Goal: Navigation & Orientation: Find specific page/section

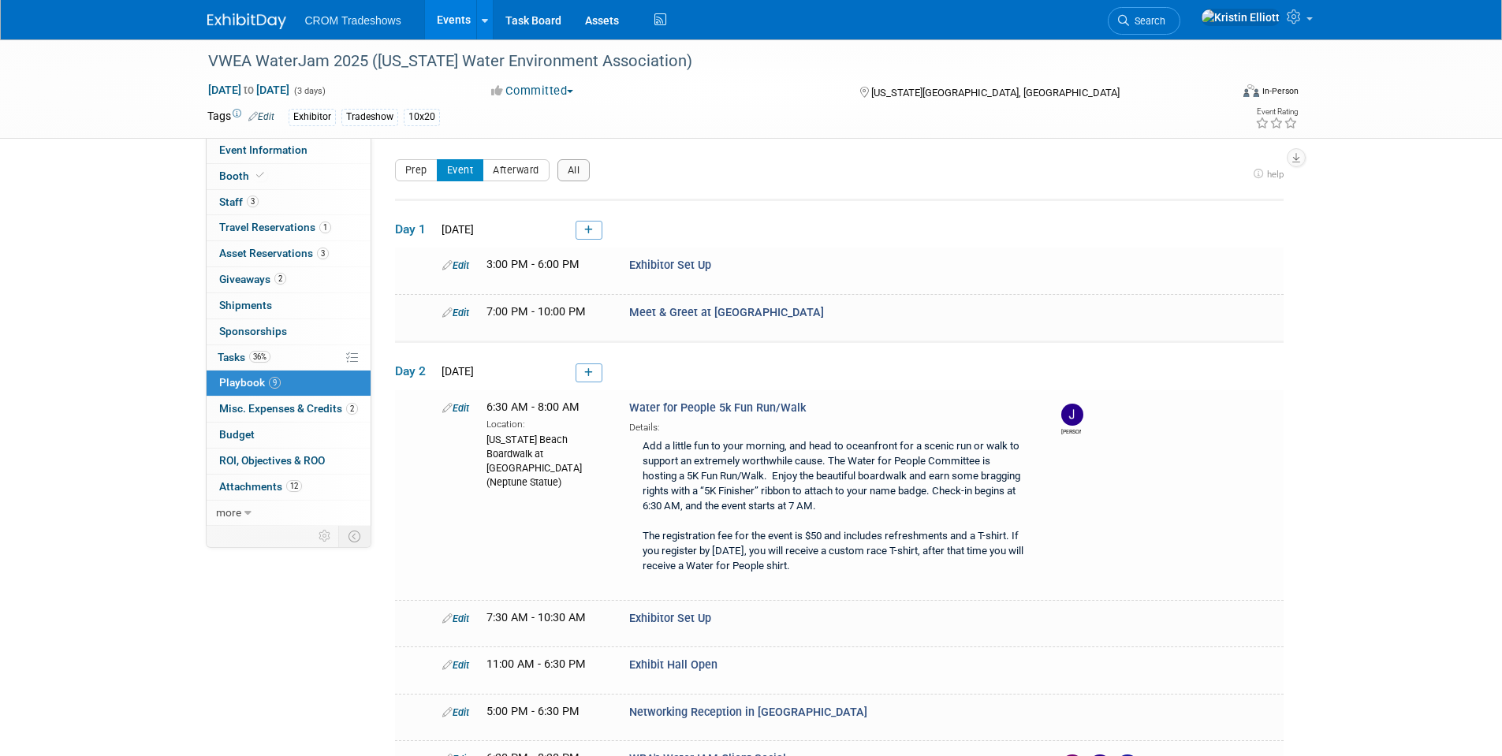
click at [437, 19] on link "Events" at bounding box center [454, 19] width 58 height 39
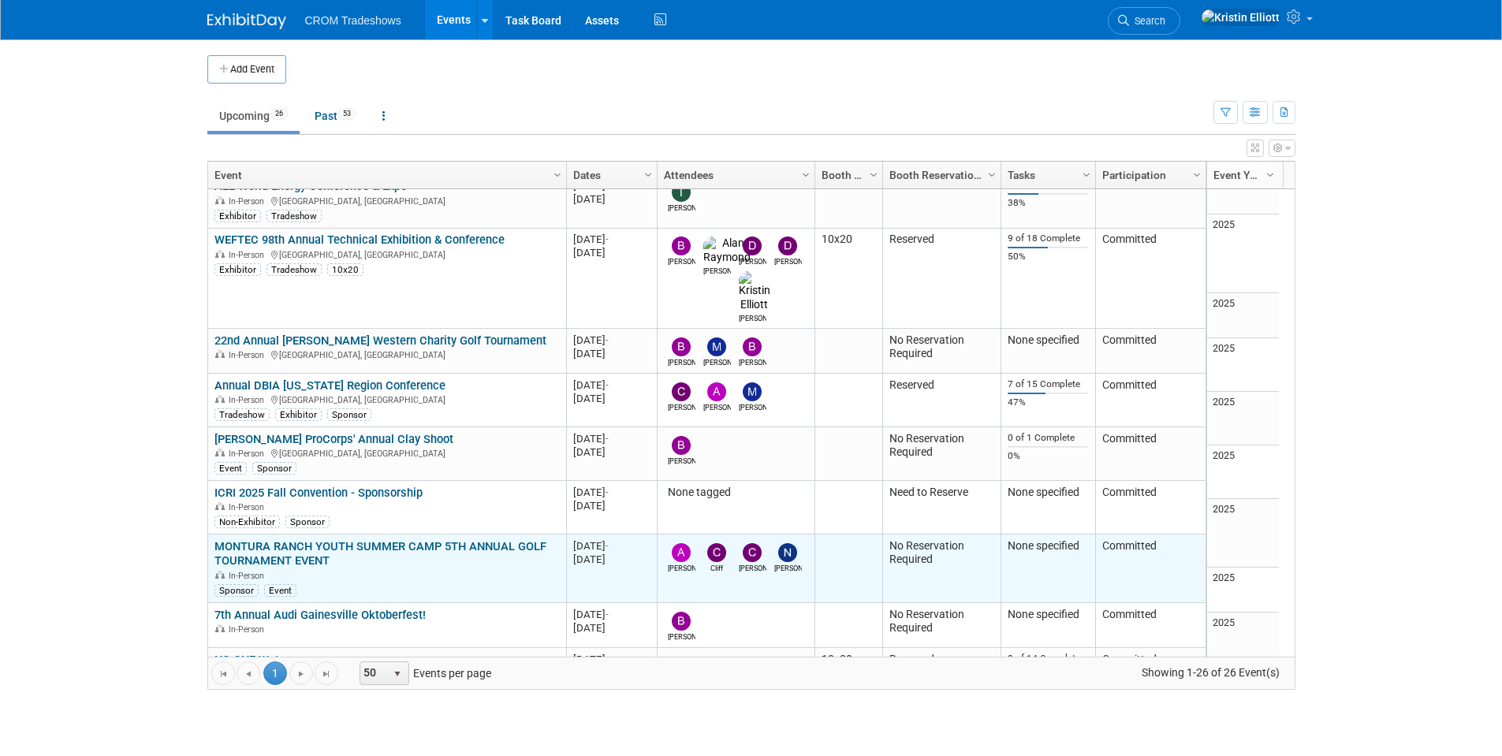
scroll to position [284, 0]
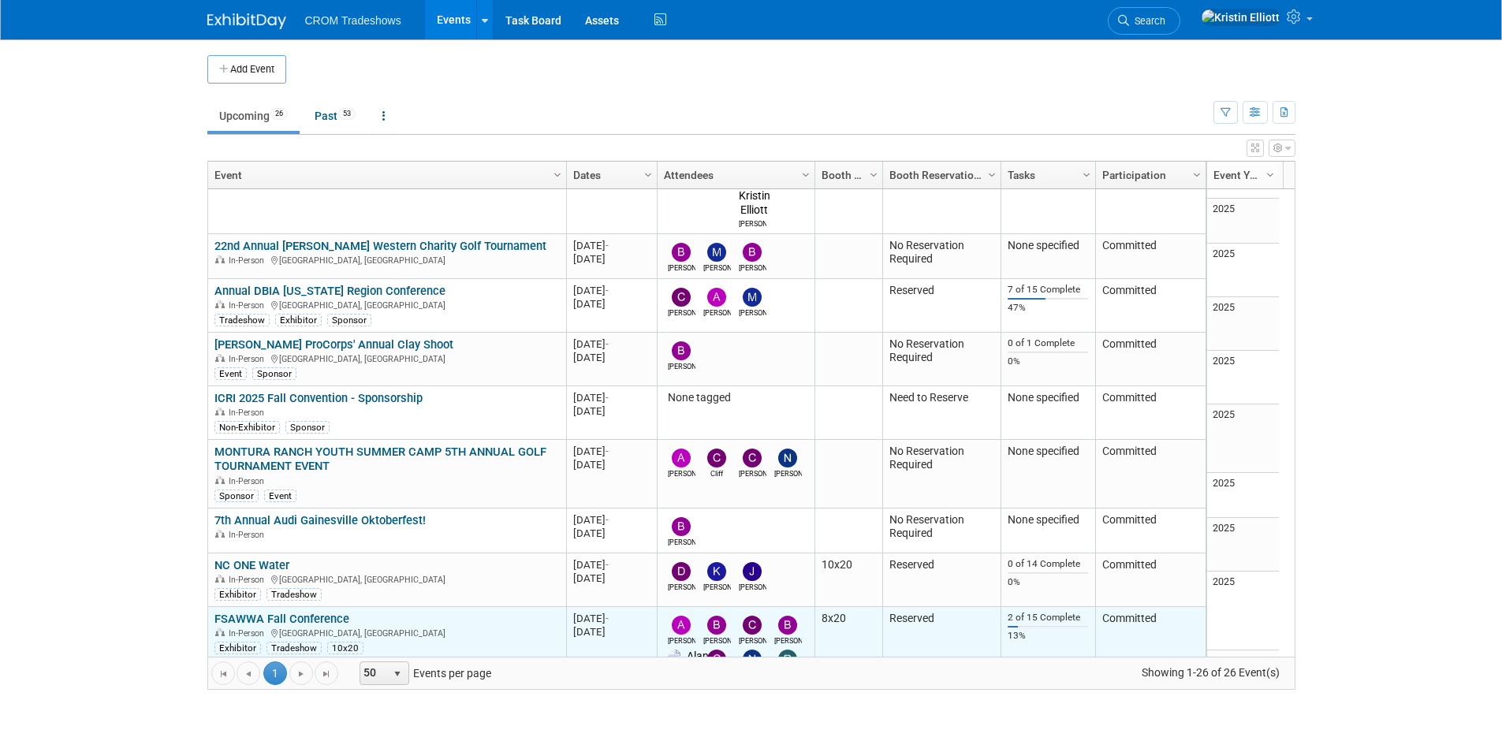
click at [327, 612] on link "FSAWWA Fall Conference" at bounding box center [281, 619] width 135 height 14
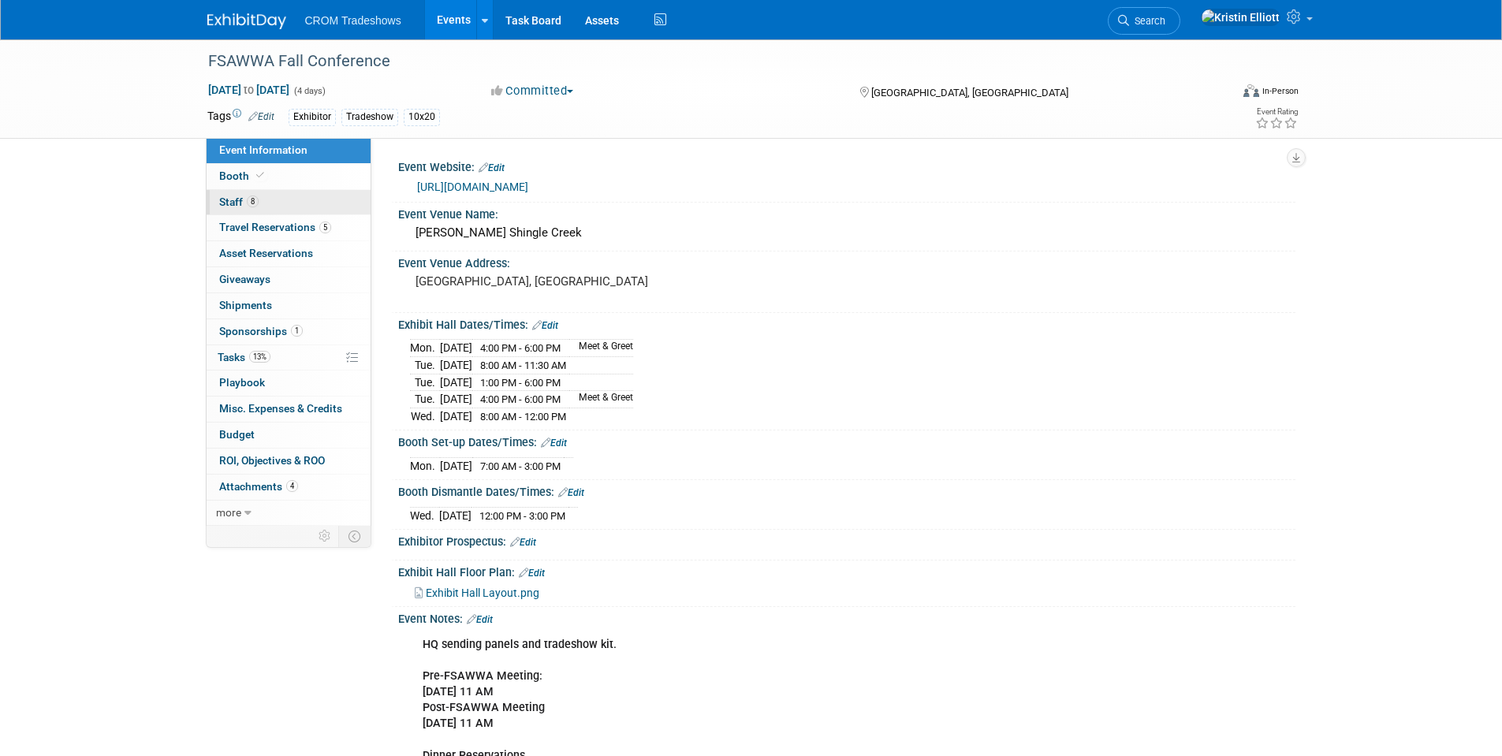
click at [245, 195] on span "Staff 8" at bounding box center [238, 201] width 39 height 13
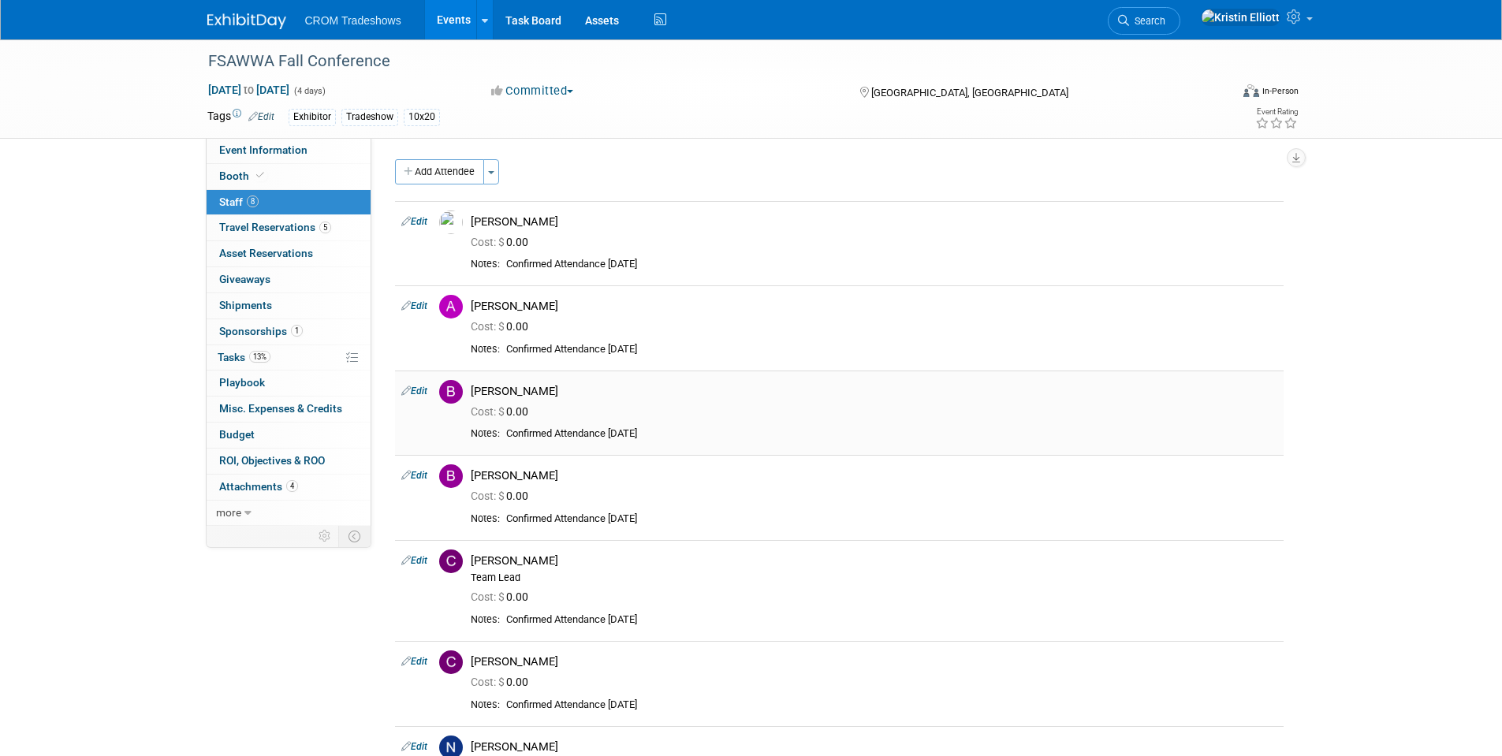
scroll to position [236, 0]
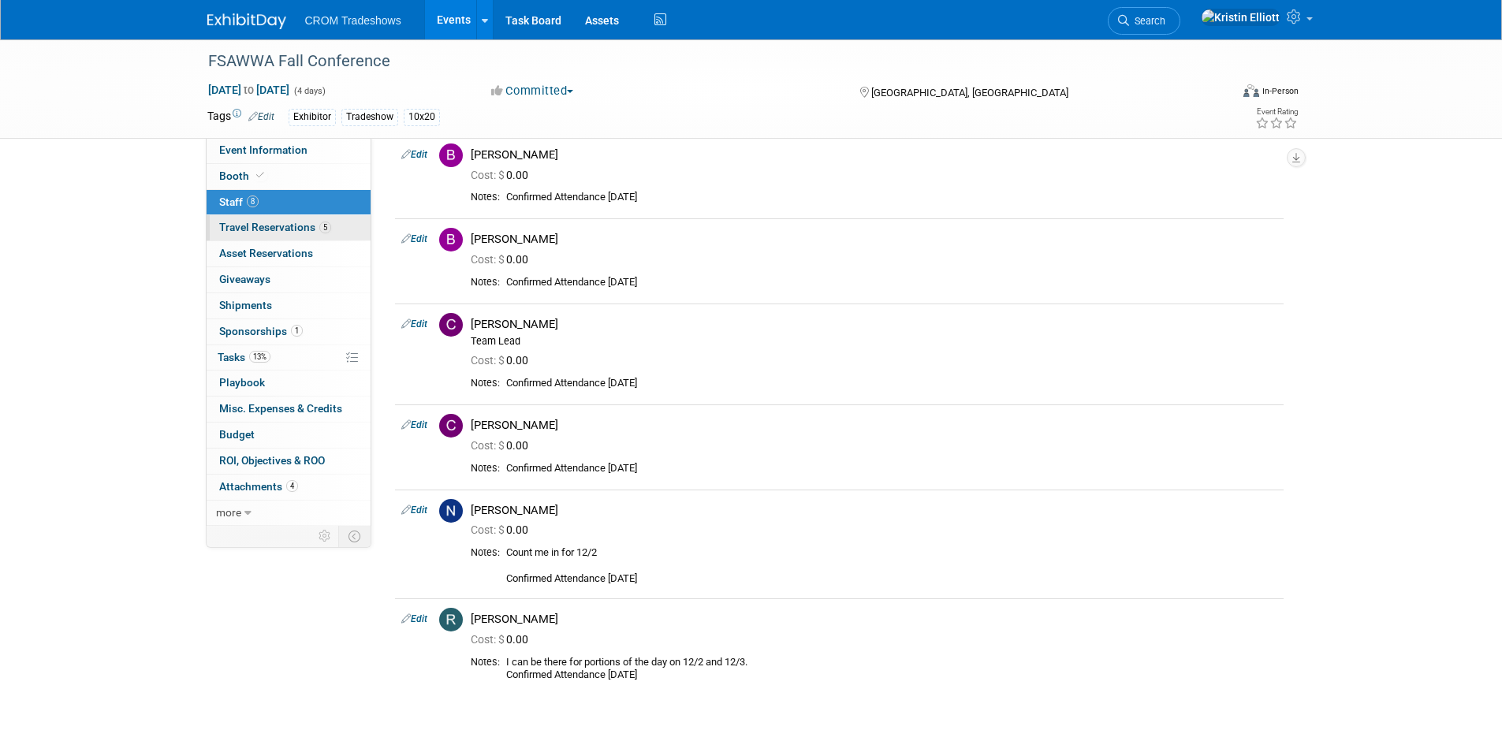
click at [300, 224] on span "Travel Reservations 5" at bounding box center [275, 227] width 112 height 13
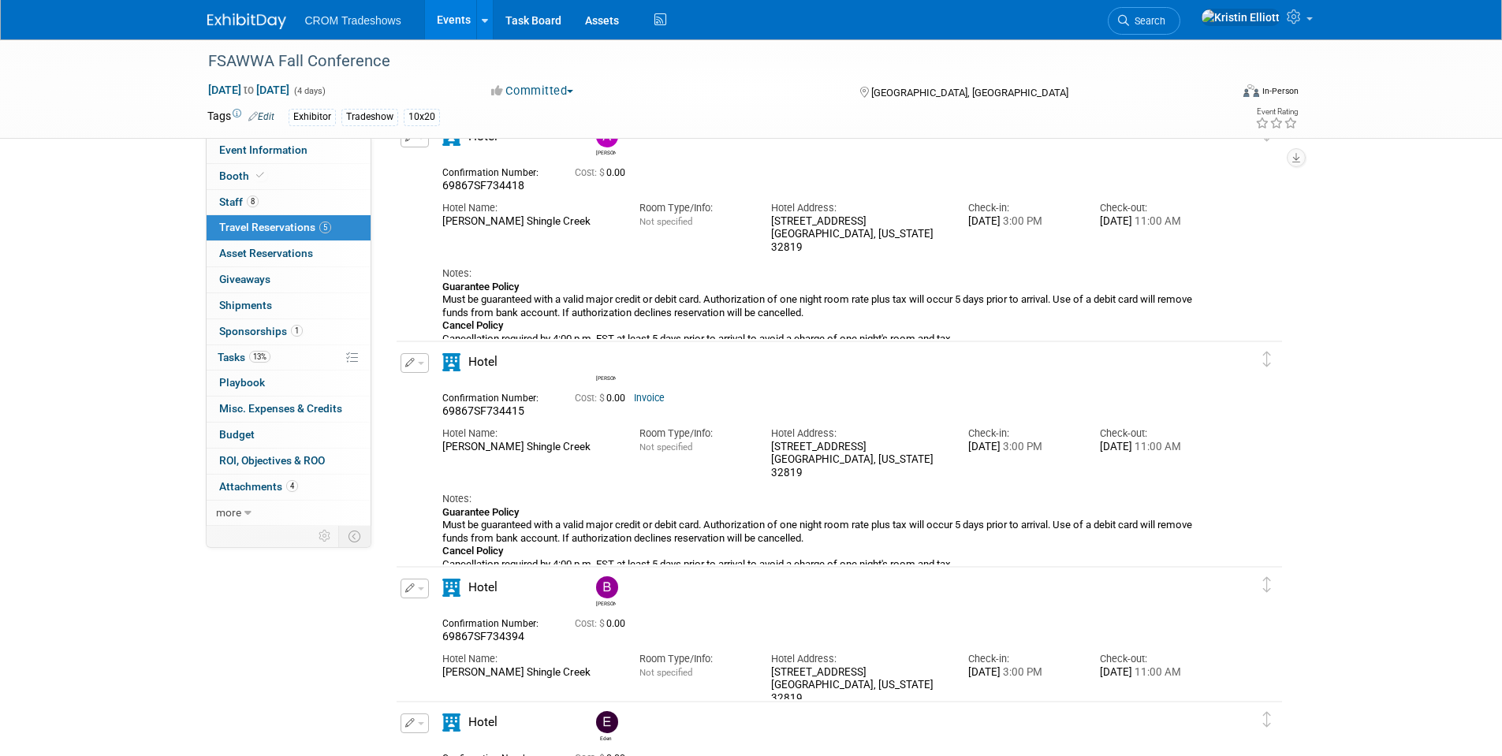
scroll to position [0, 0]
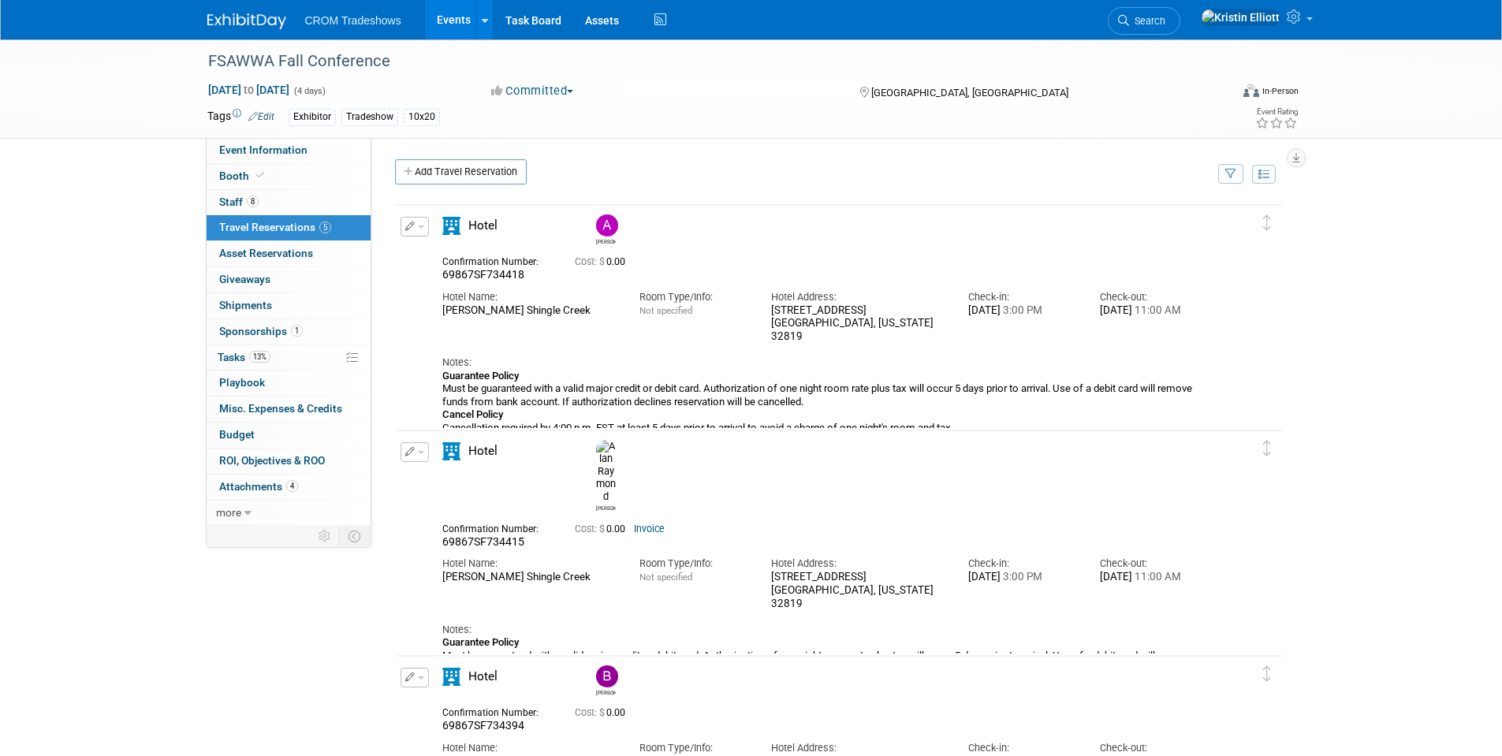
click at [460, 21] on link "Events" at bounding box center [454, 19] width 58 height 39
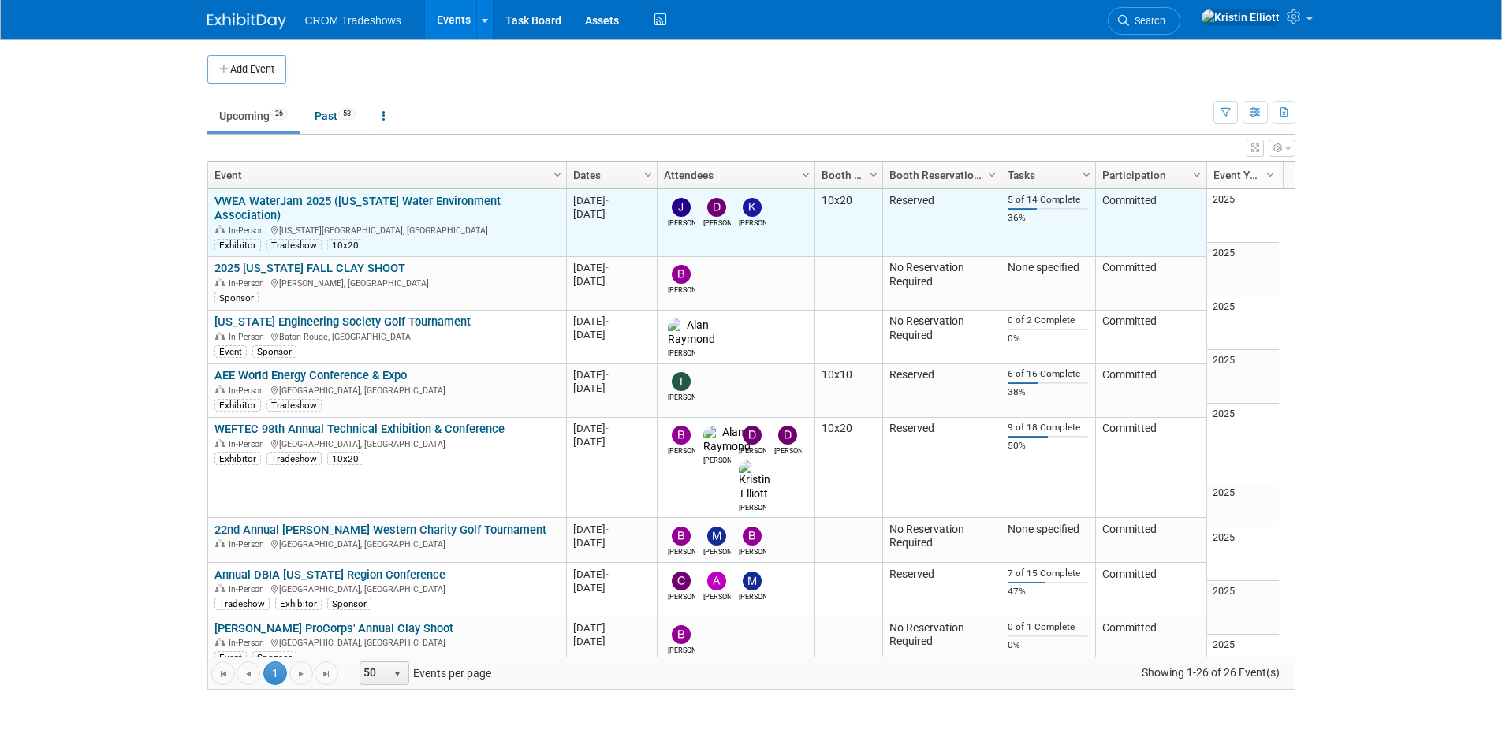
click at [312, 202] on link "VWEA WaterJam 2025 ([US_STATE] Water Environment Association)" at bounding box center [357, 208] width 286 height 29
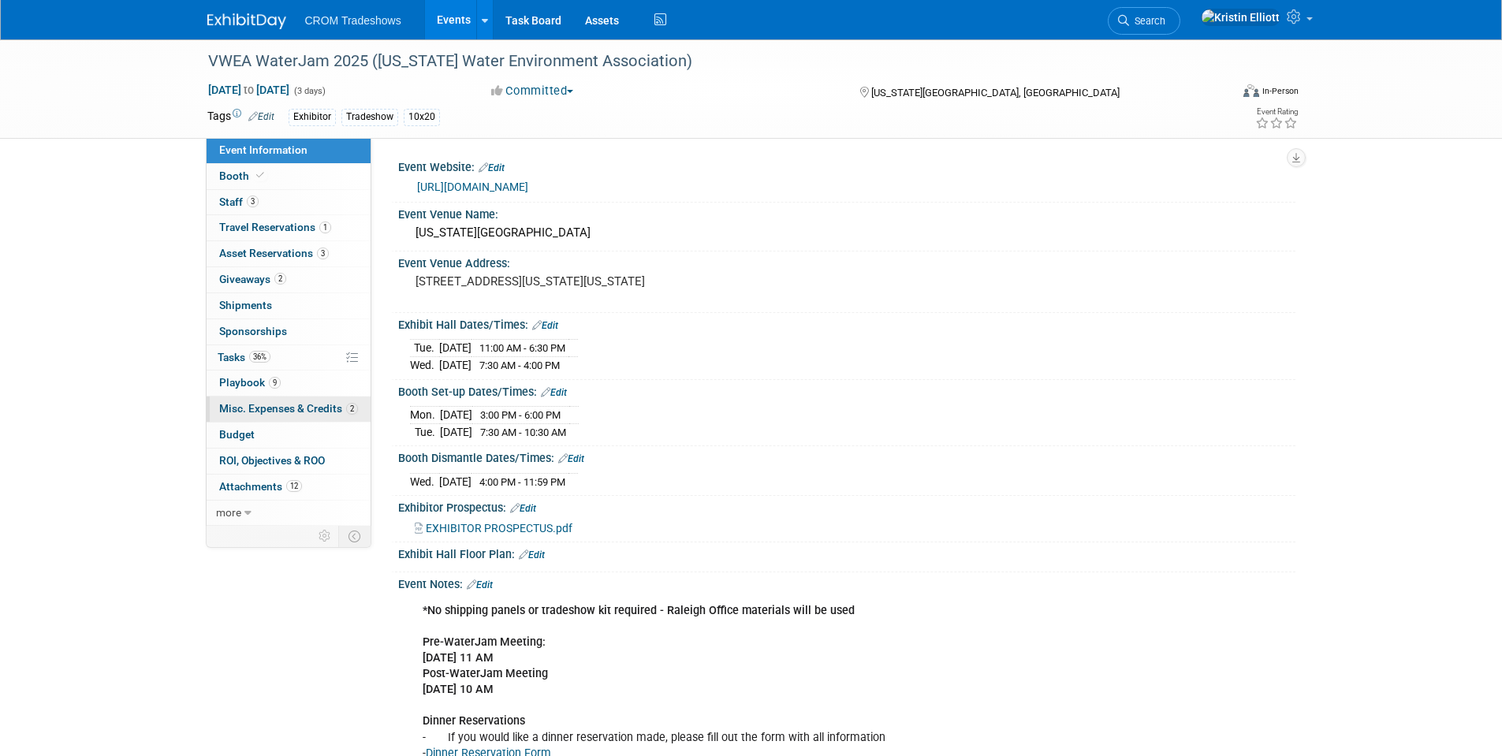
click at [296, 406] on span "Misc. Expenses & Credits 2" at bounding box center [288, 408] width 139 height 13
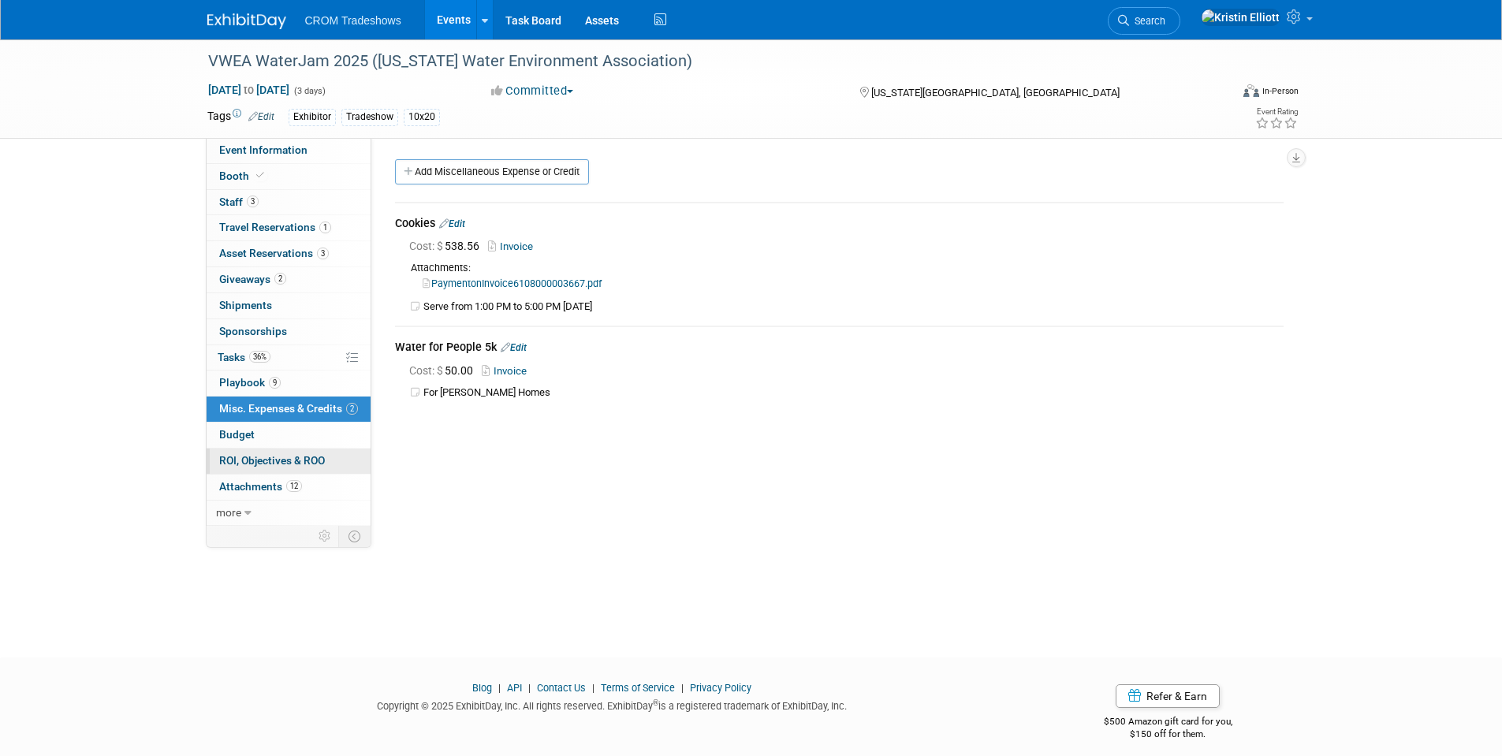
click at [291, 455] on span "ROI, Objectives & ROO 0" at bounding box center [272, 460] width 106 height 13
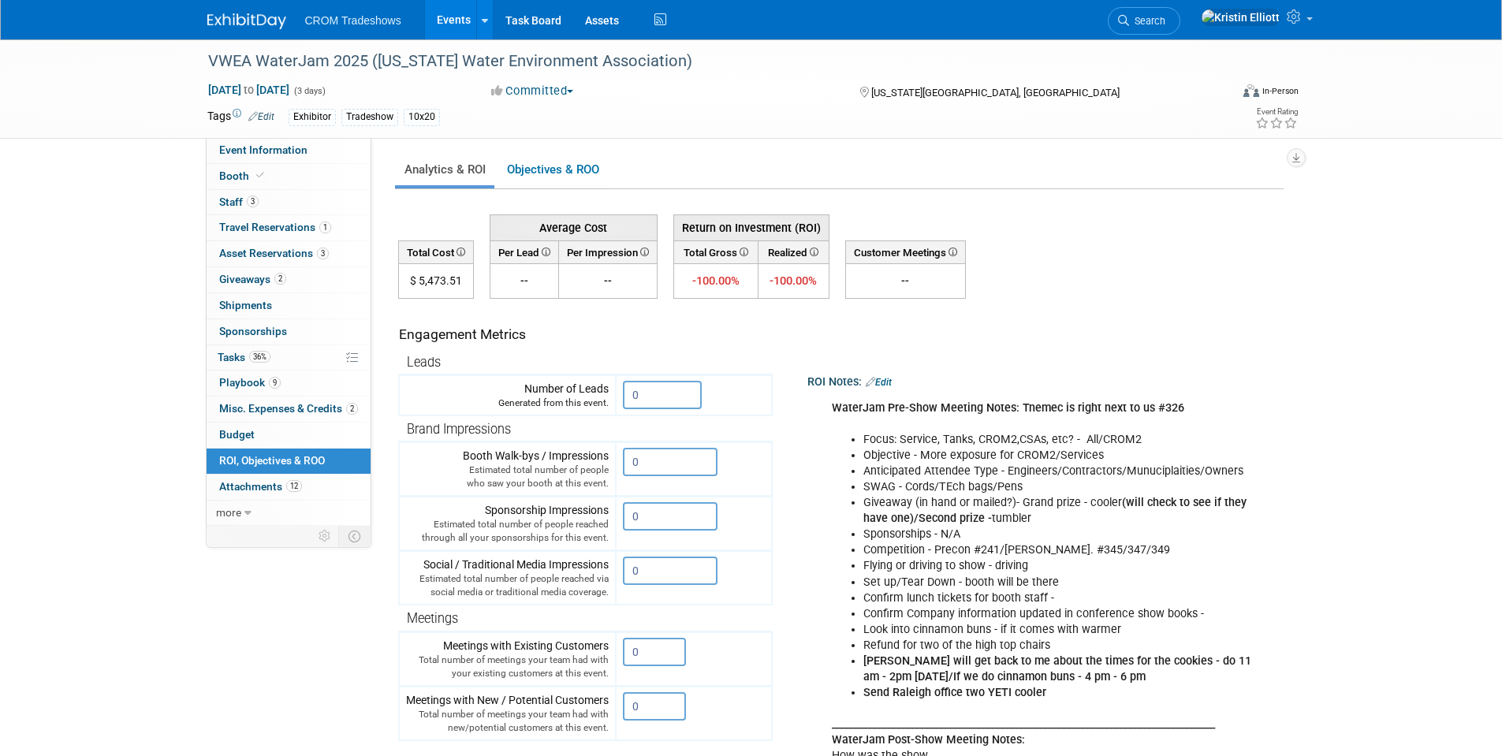
scroll to position [79, 0]
